Goal: Find specific page/section: Find specific page/section

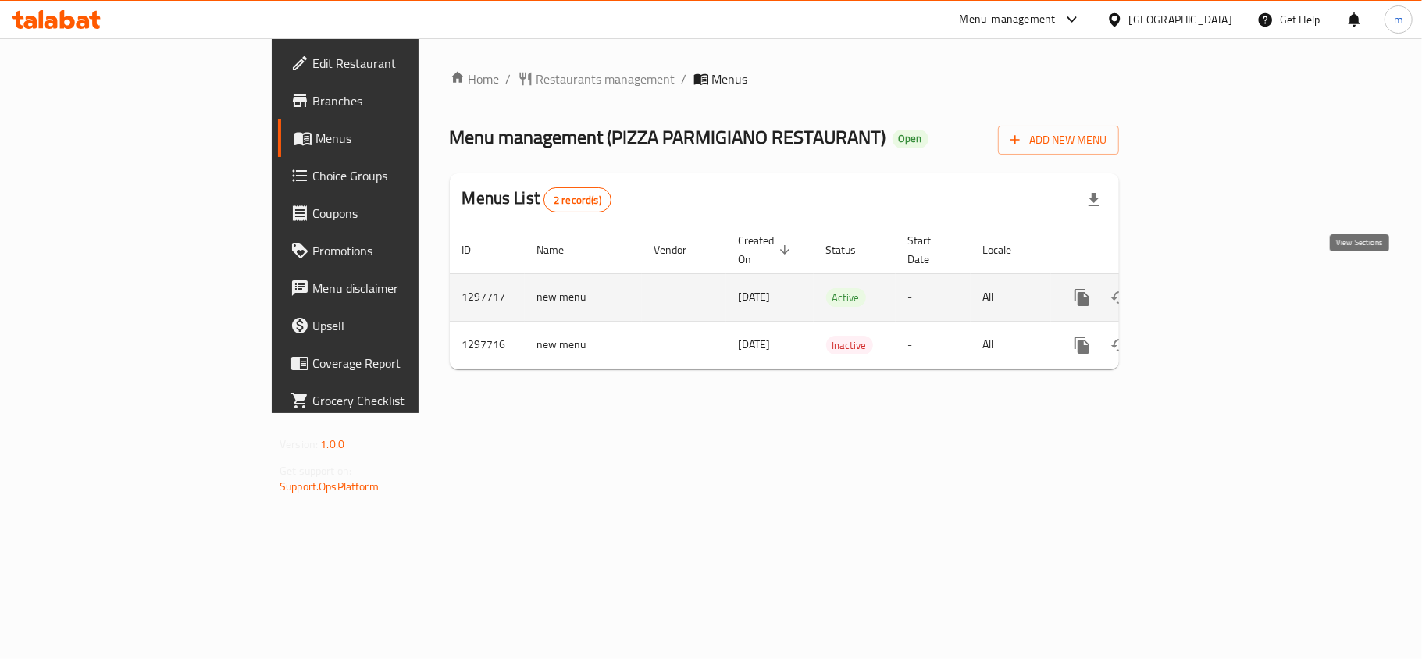
click at [1204, 288] on icon "enhanced table" at bounding box center [1195, 297] width 19 height 19
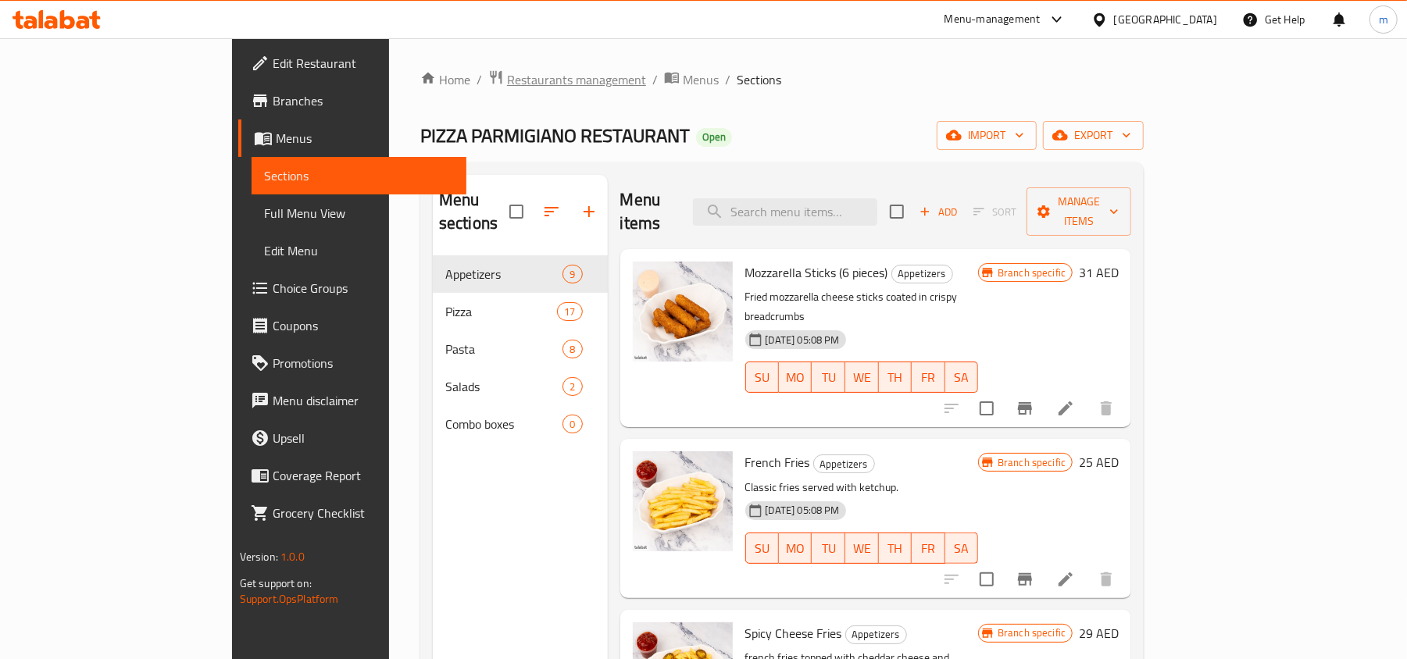
click at [507, 88] on span "Restaurants management" at bounding box center [576, 79] width 139 height 19
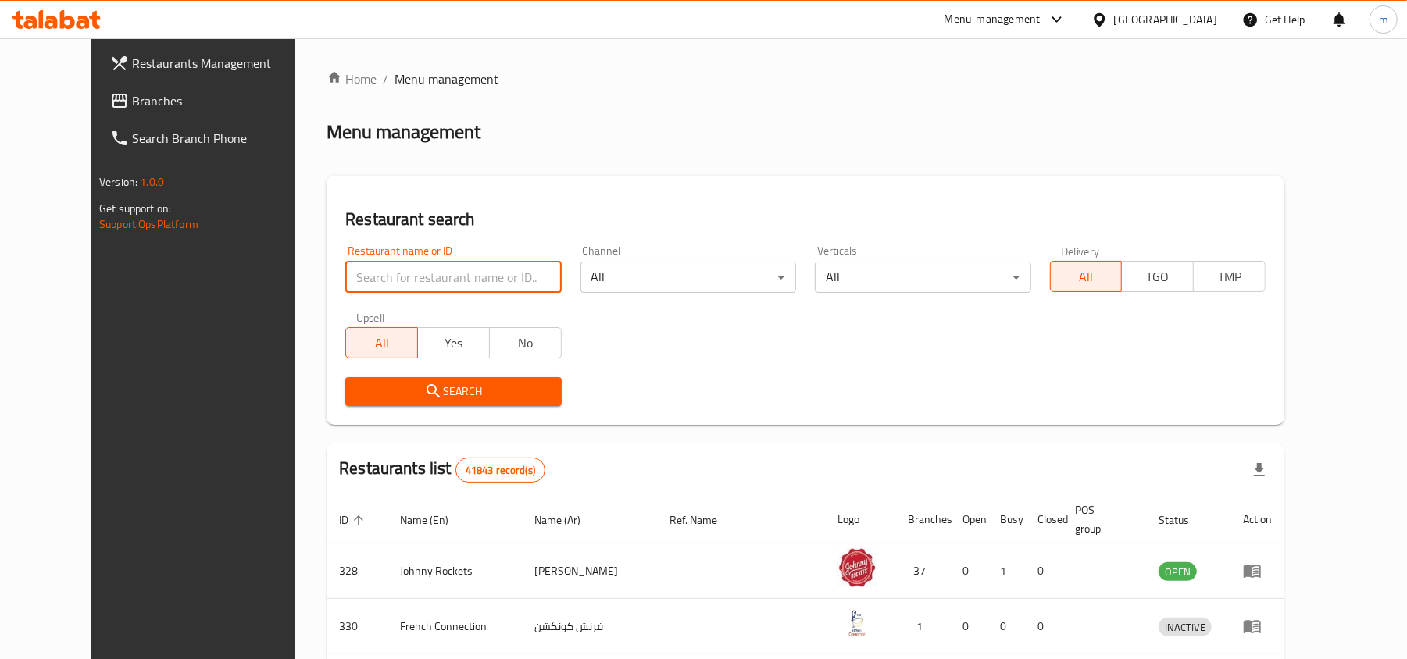
click at [388, 270] on input "search" at bounding box center [453, 277] width 216 height 31
paste input "700560"
type input "700560"
click at [424, 394] on icon "submit" at bounding box center [433, 391] width 19 height 19
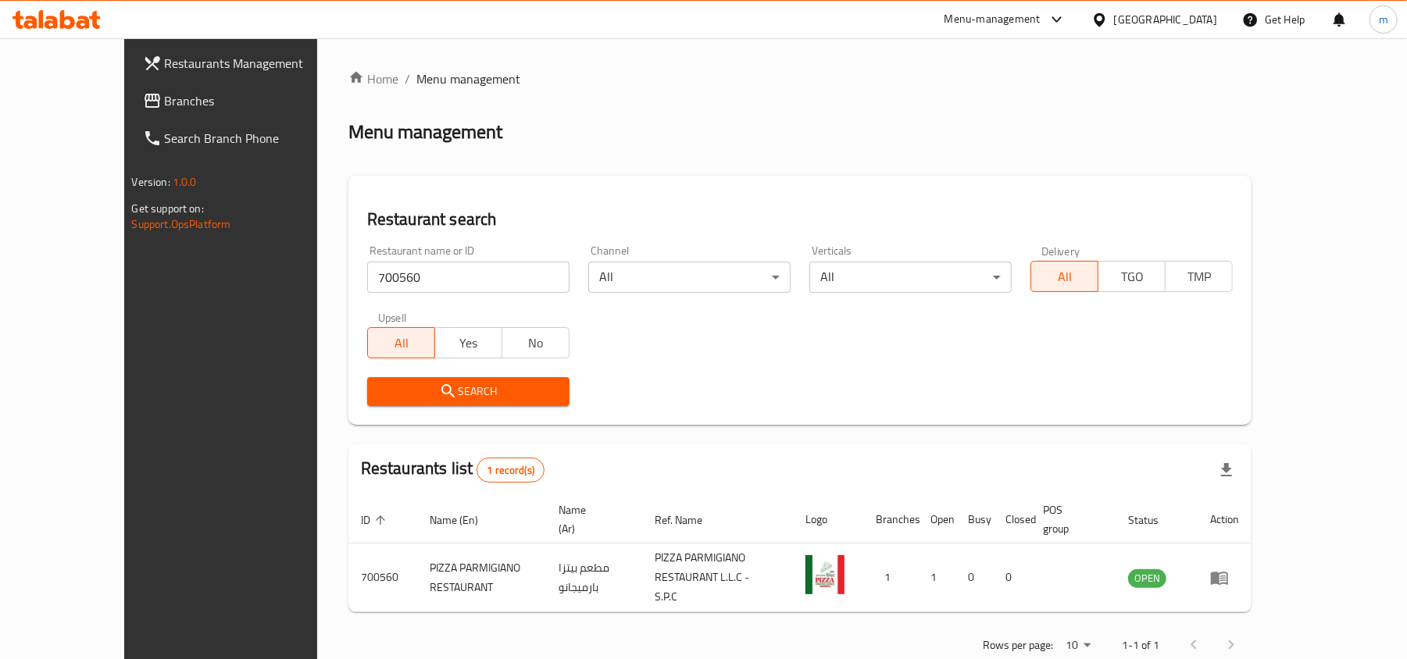
click at [439, 392] on icon "submit" at bounding box center [448, 391] width 19 height 19
click at [165, 102] on span "Branches" at bounding box center [256, 100] width 182 height 19
